Goal: Information Seeking & Learning: Check status

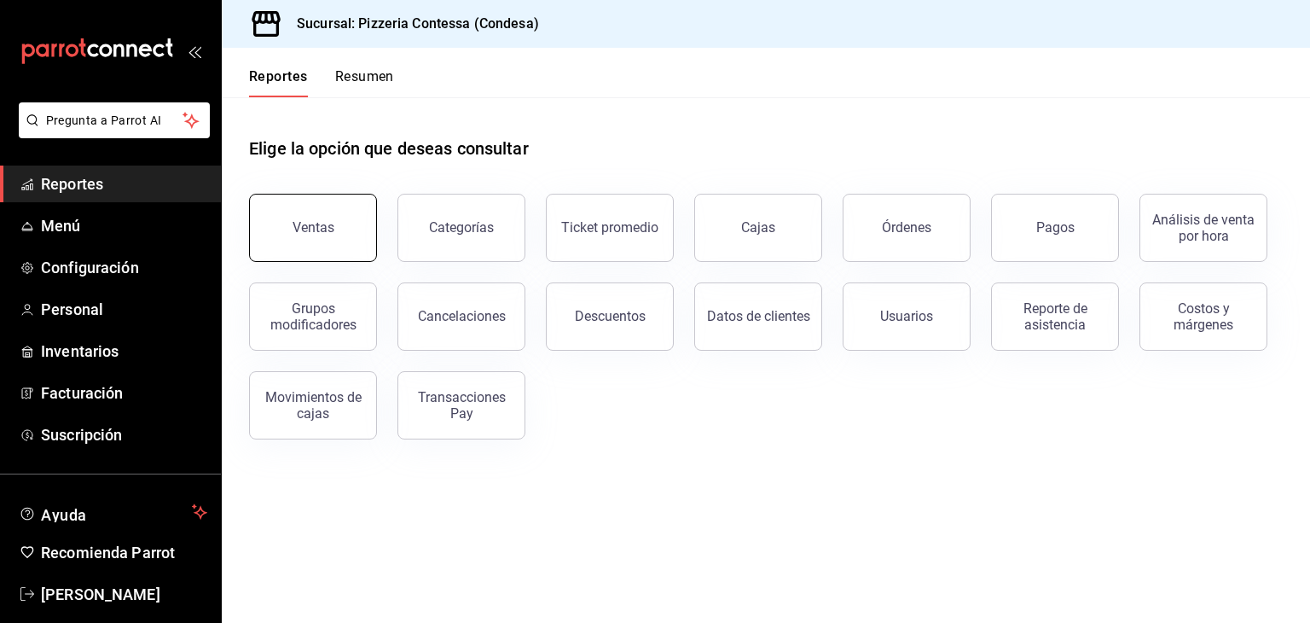
click at [349, 240] on button "Ventas" at bounding box center [313, 228] width 128 height 68
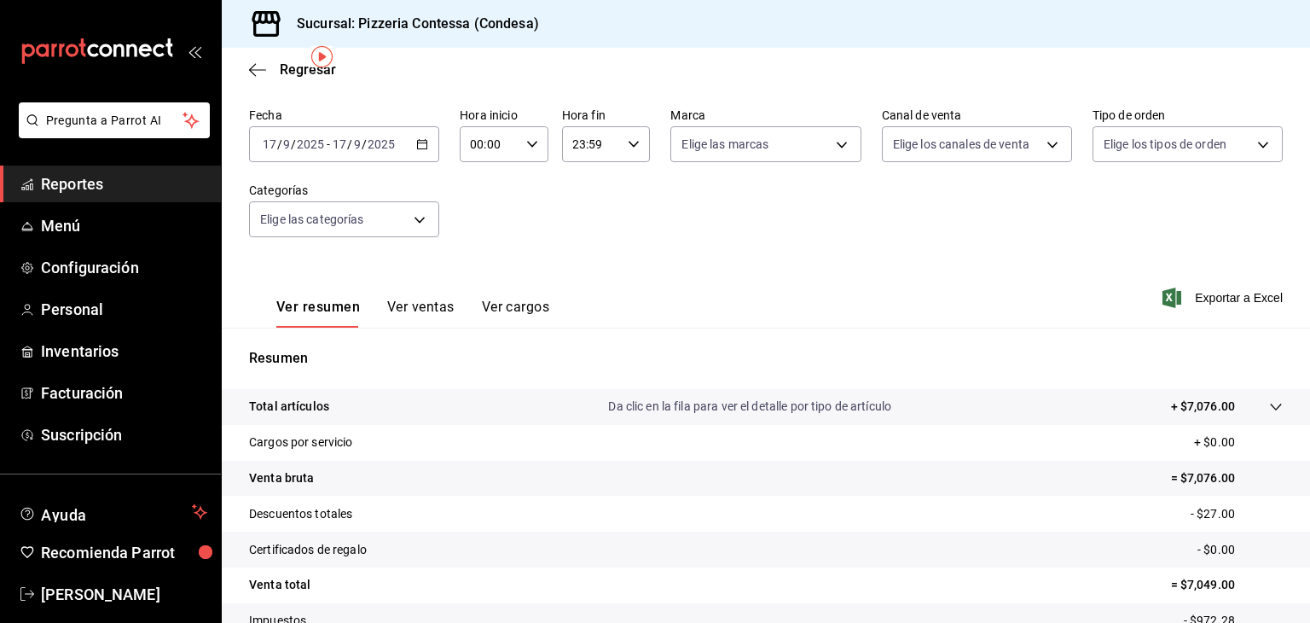
scroll to position [74, 0]
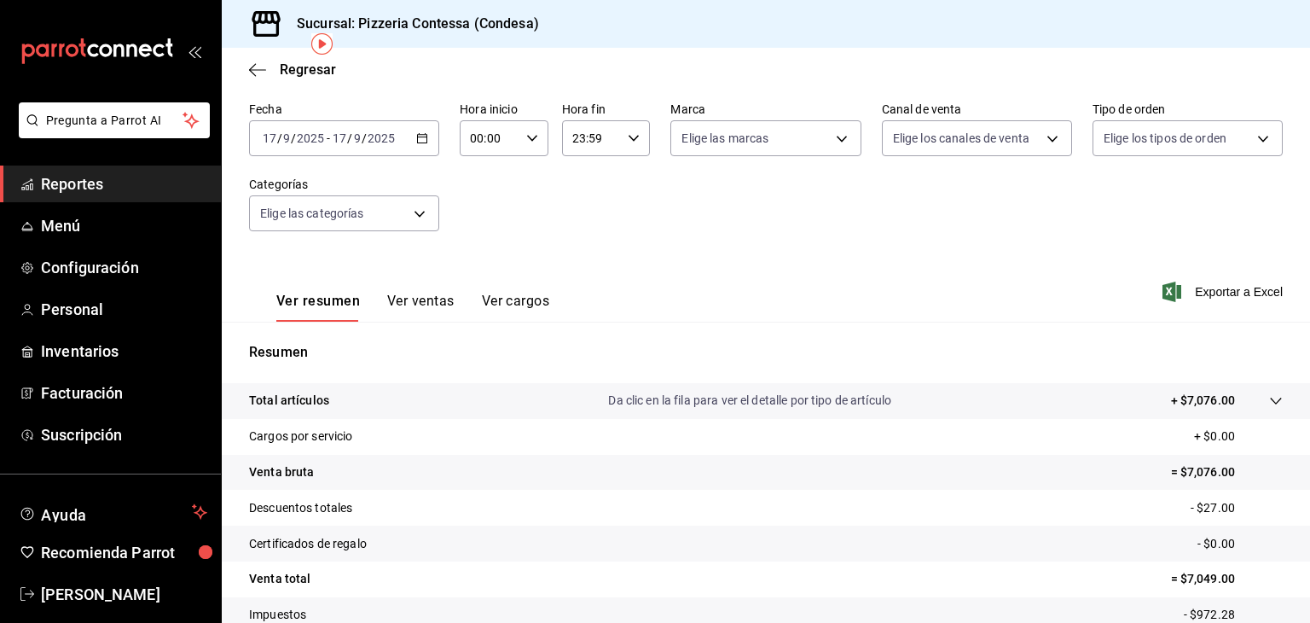
click at [75, 182] on span "Reportes" at bounding box center [124, 183] width 166 height 23
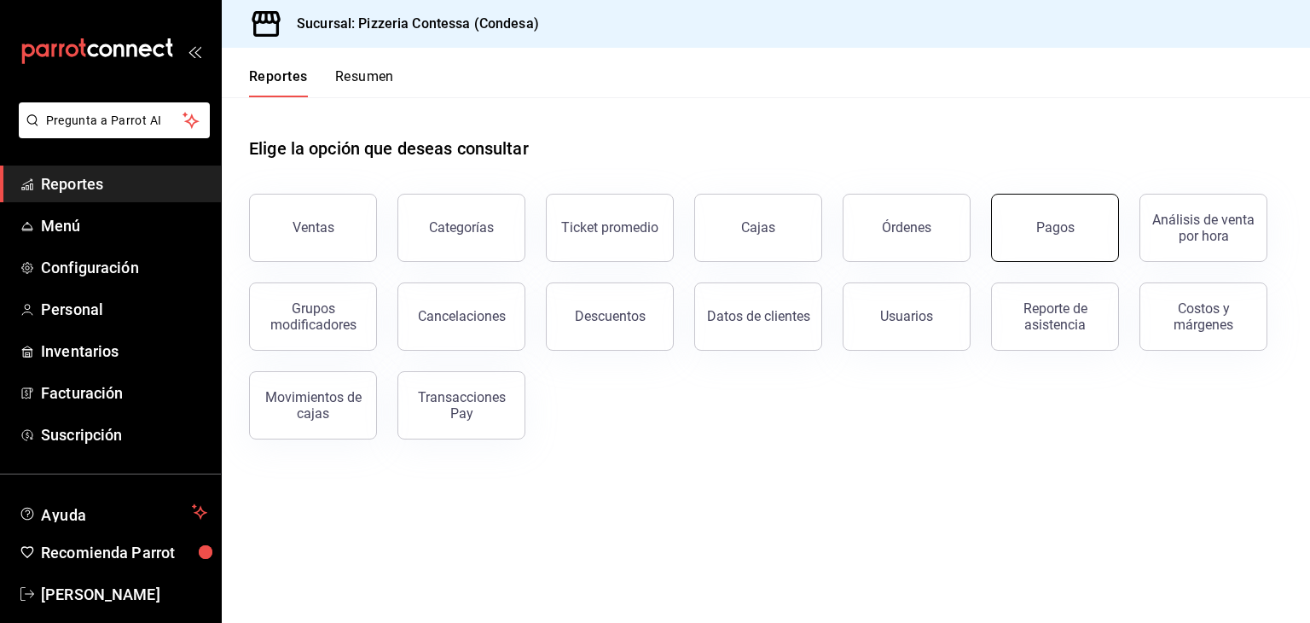
click at [1082, 225] on button "Pagos" at bounding box center [1055, 228] width 128 height 68
